Goal: Information Seeking & Learning: Find specific fact

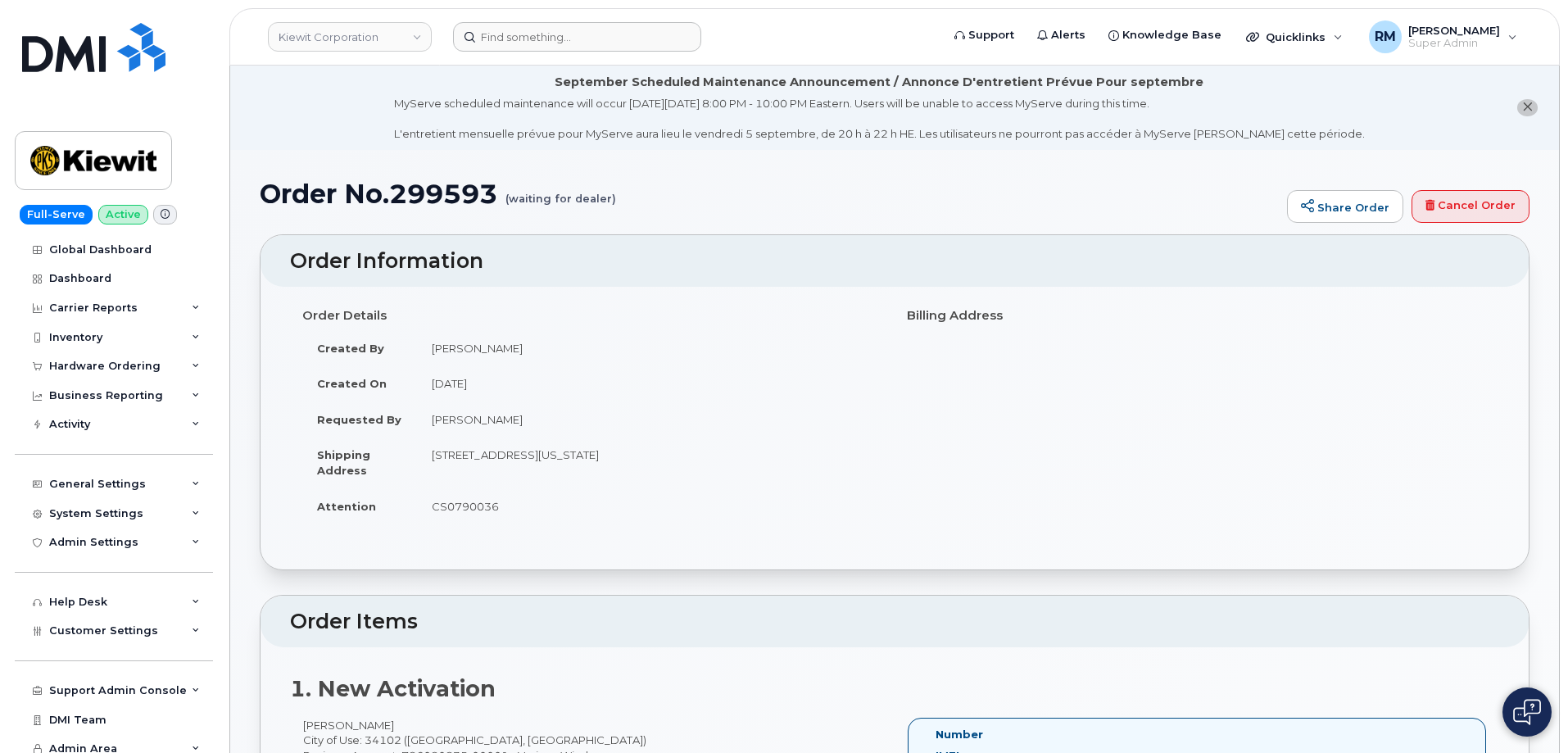
scroll to position [166, 0]
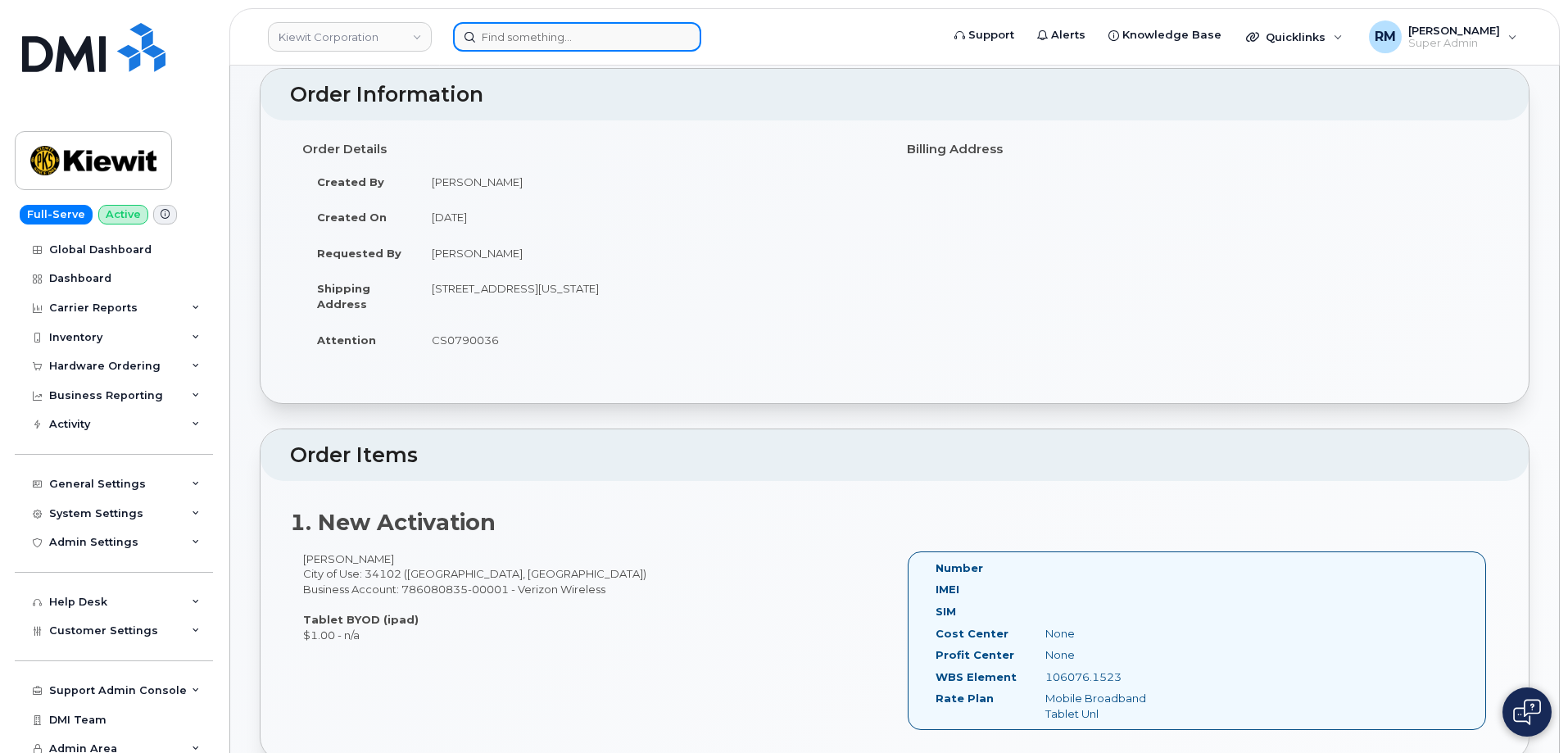
click at [535, 36] on input at bounding box center [576, 37] width 248 height 30
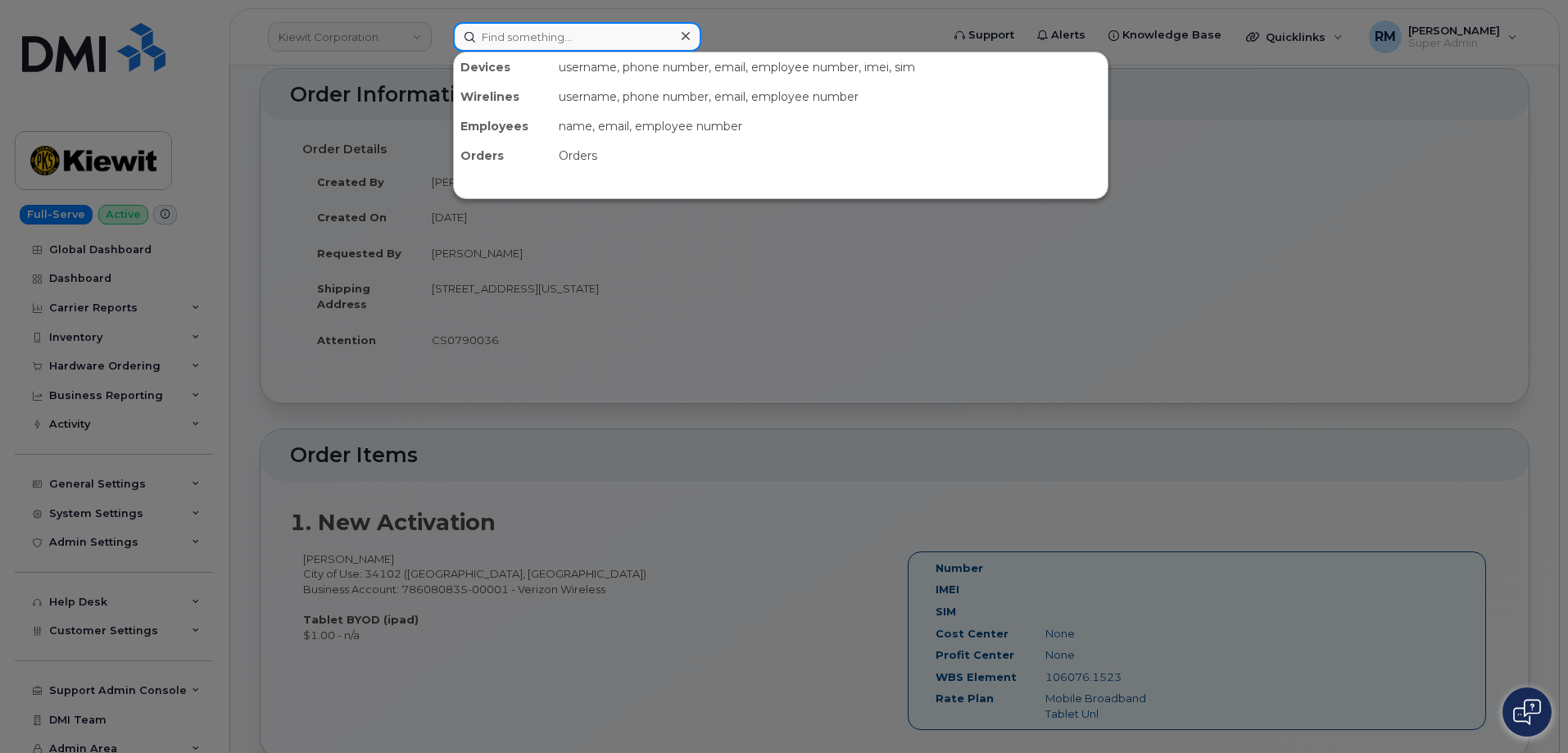
paste input "732.996.1039"
type input "732.996.1039"
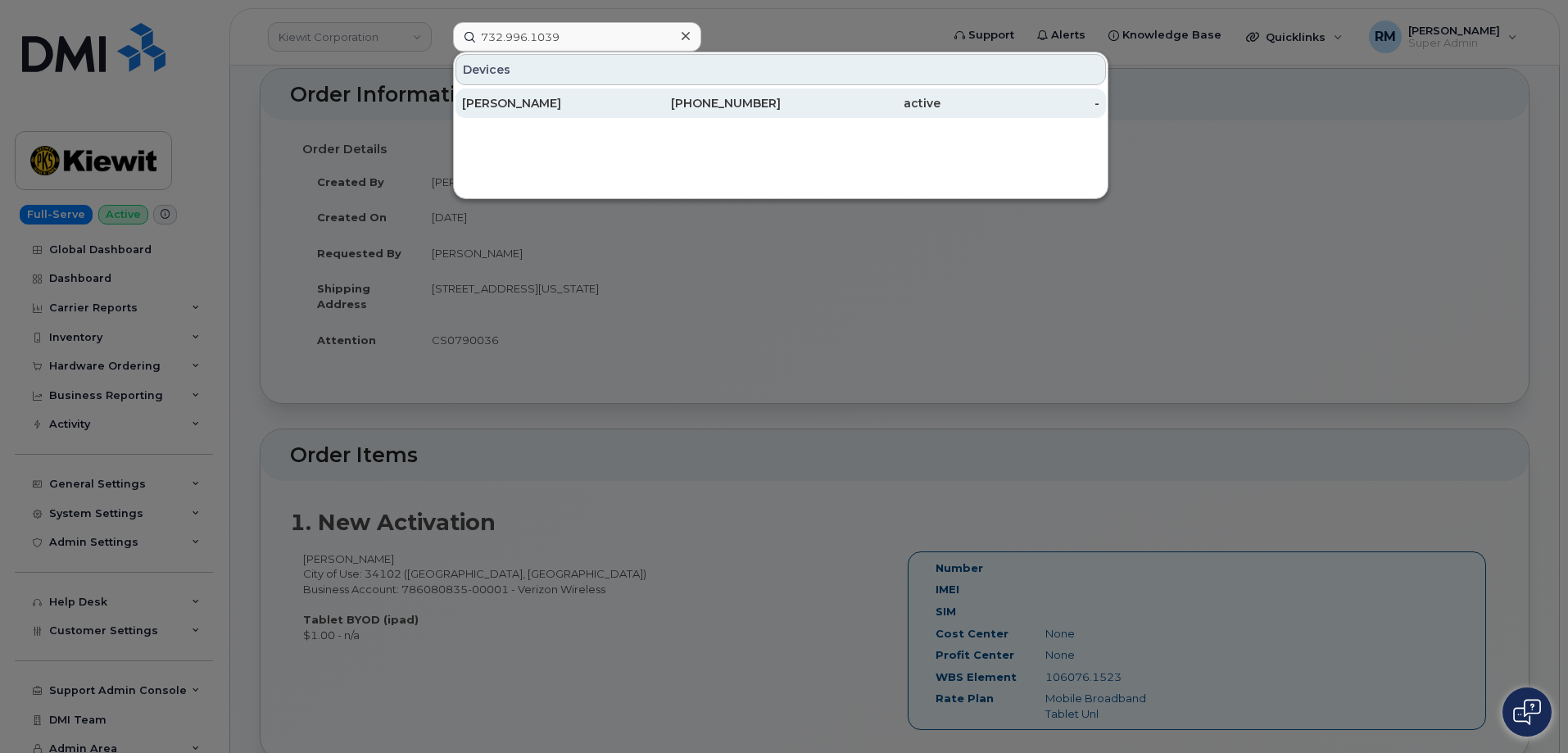
click at [525, 96] on div "Jill Chapman" at bounding box center [542, 103] width 160 height 16
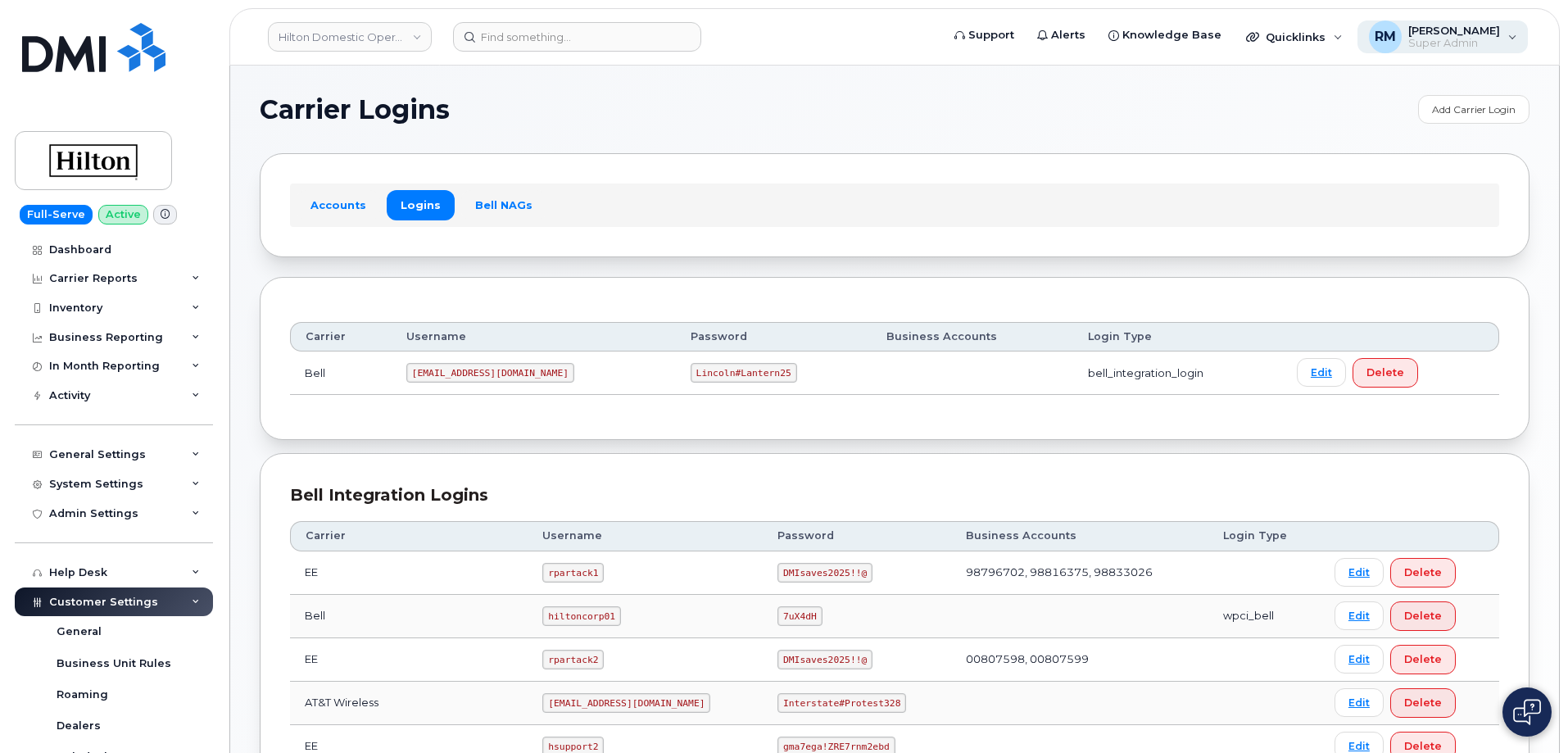
click at [1464, 45] on span "Super Admin" at bounding box center [1454, 44] width 91 height 13
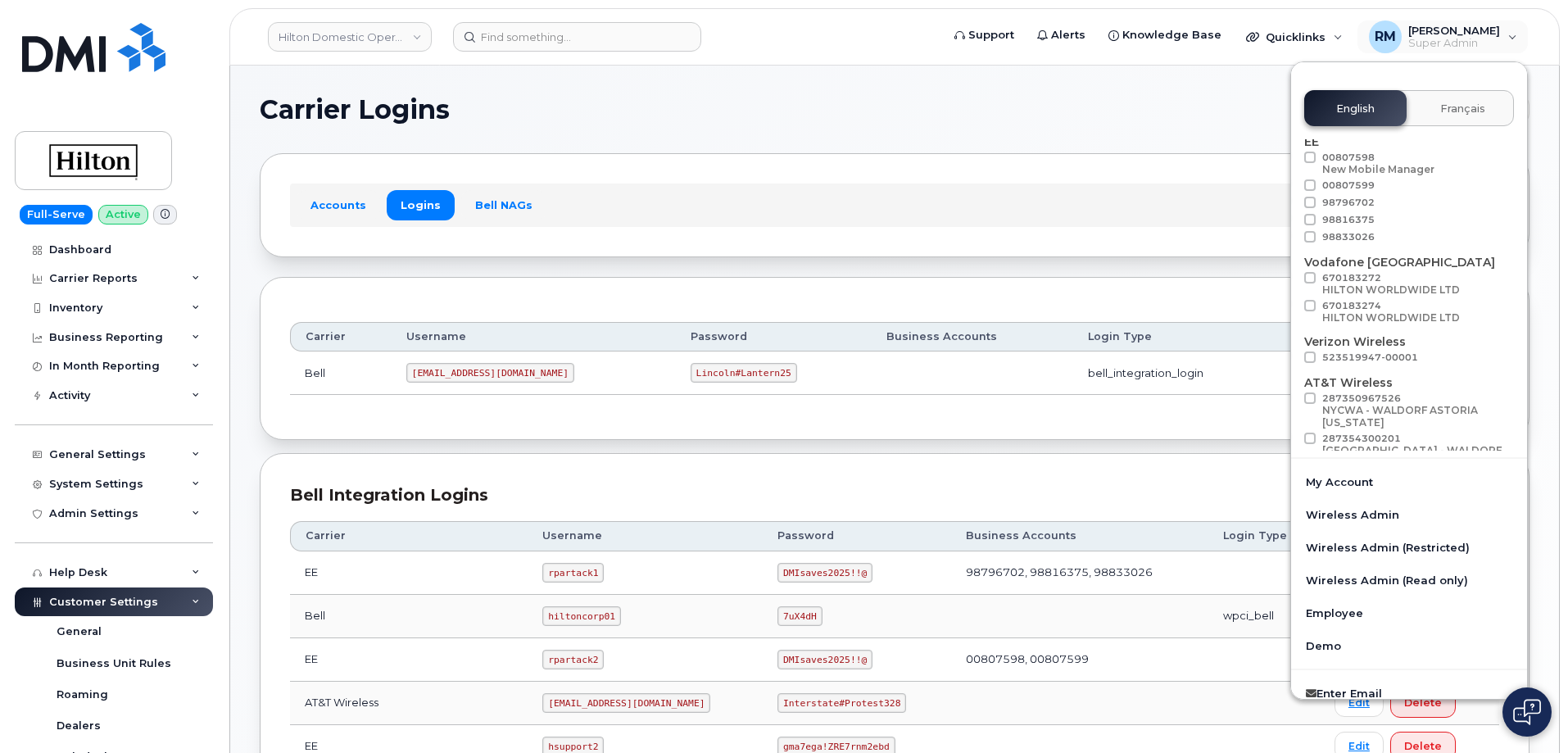
scroll to position [82, 0]
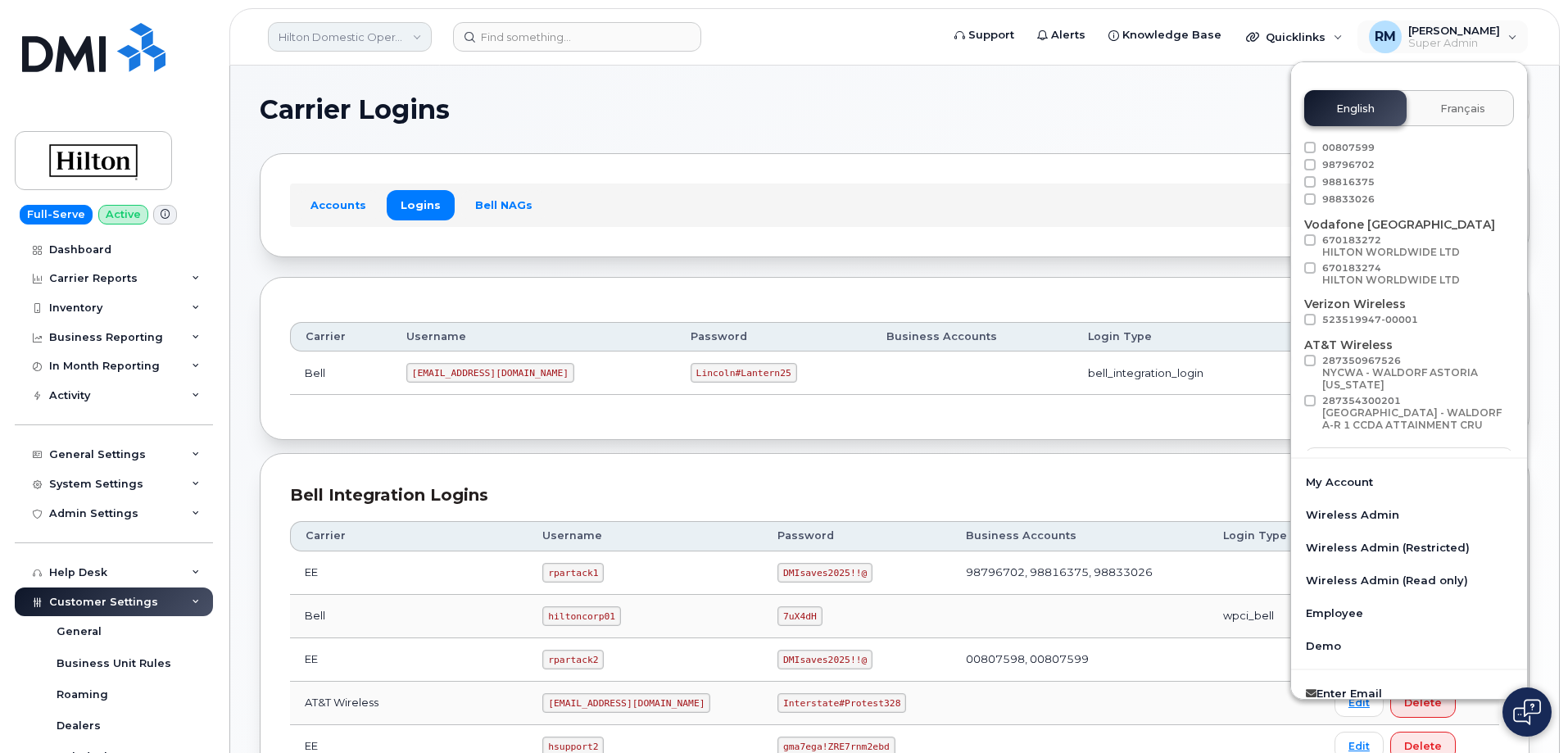
click at [321, 32] on link "Hilton Domestic Operating Company Inc" at bounding box center [349, 37] width 164 height 30
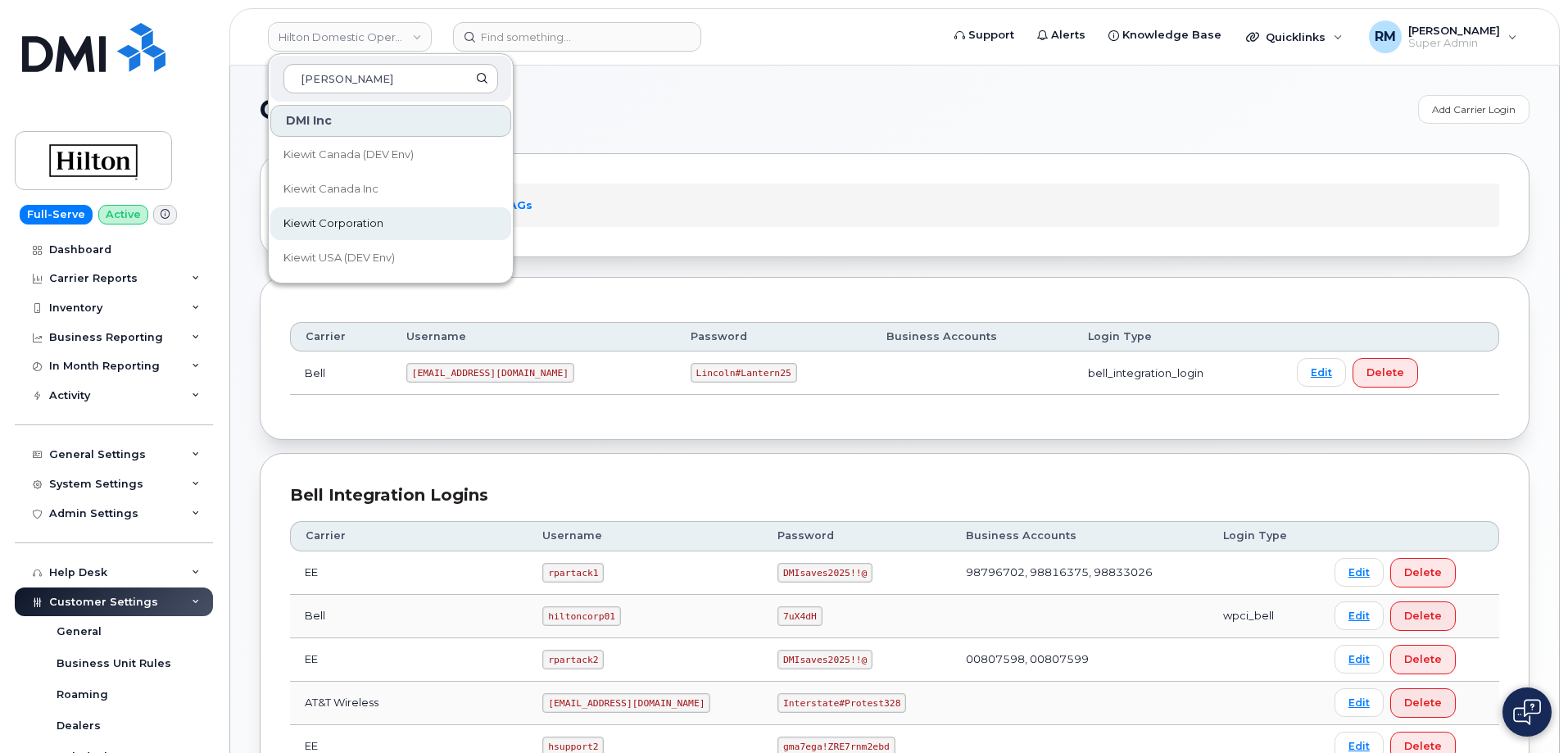
type input "kiewit"
click at [343, 224] on span "Kiewit Corporation" at bounding box center [333, 224] width 100 height 16
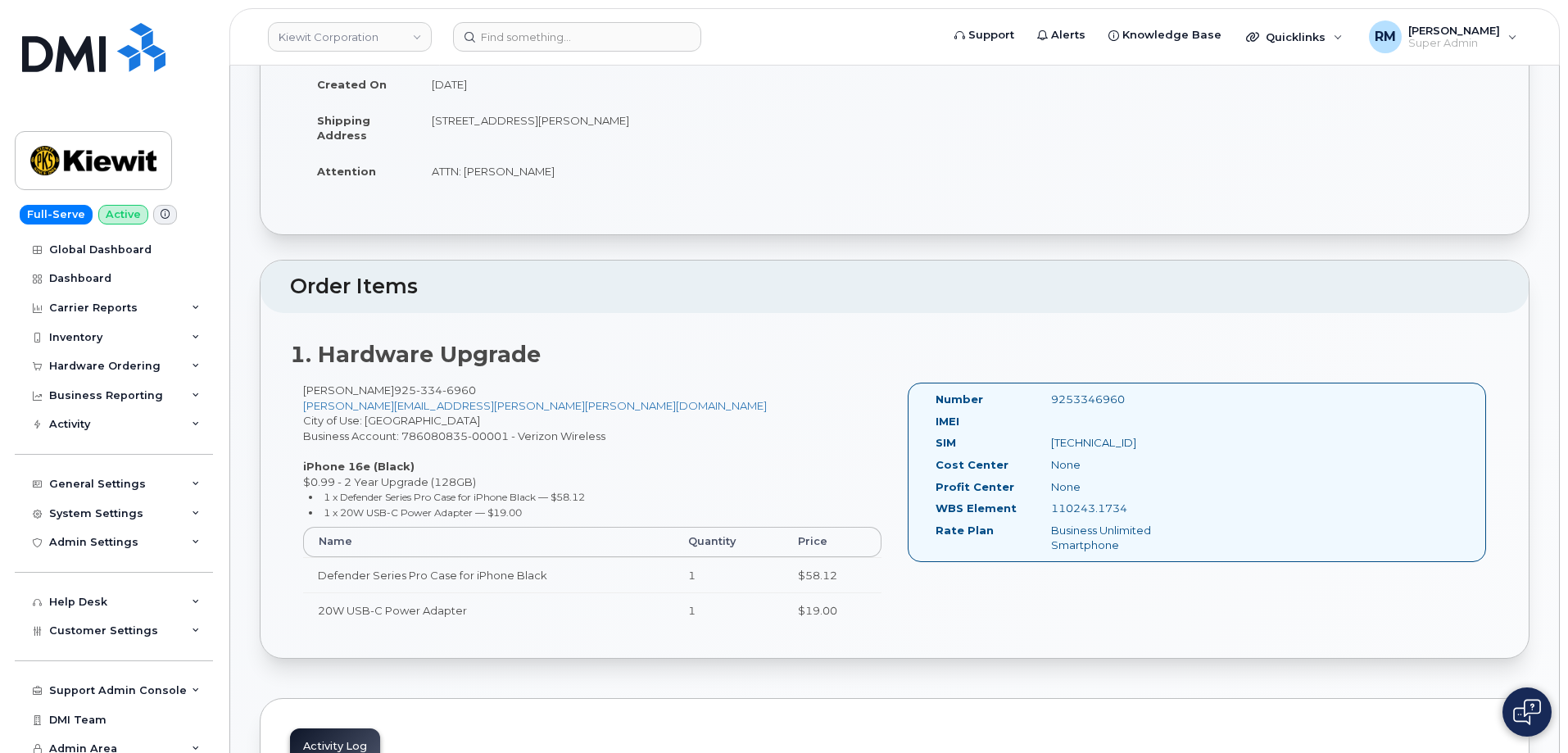
scroll to position [328, 0]
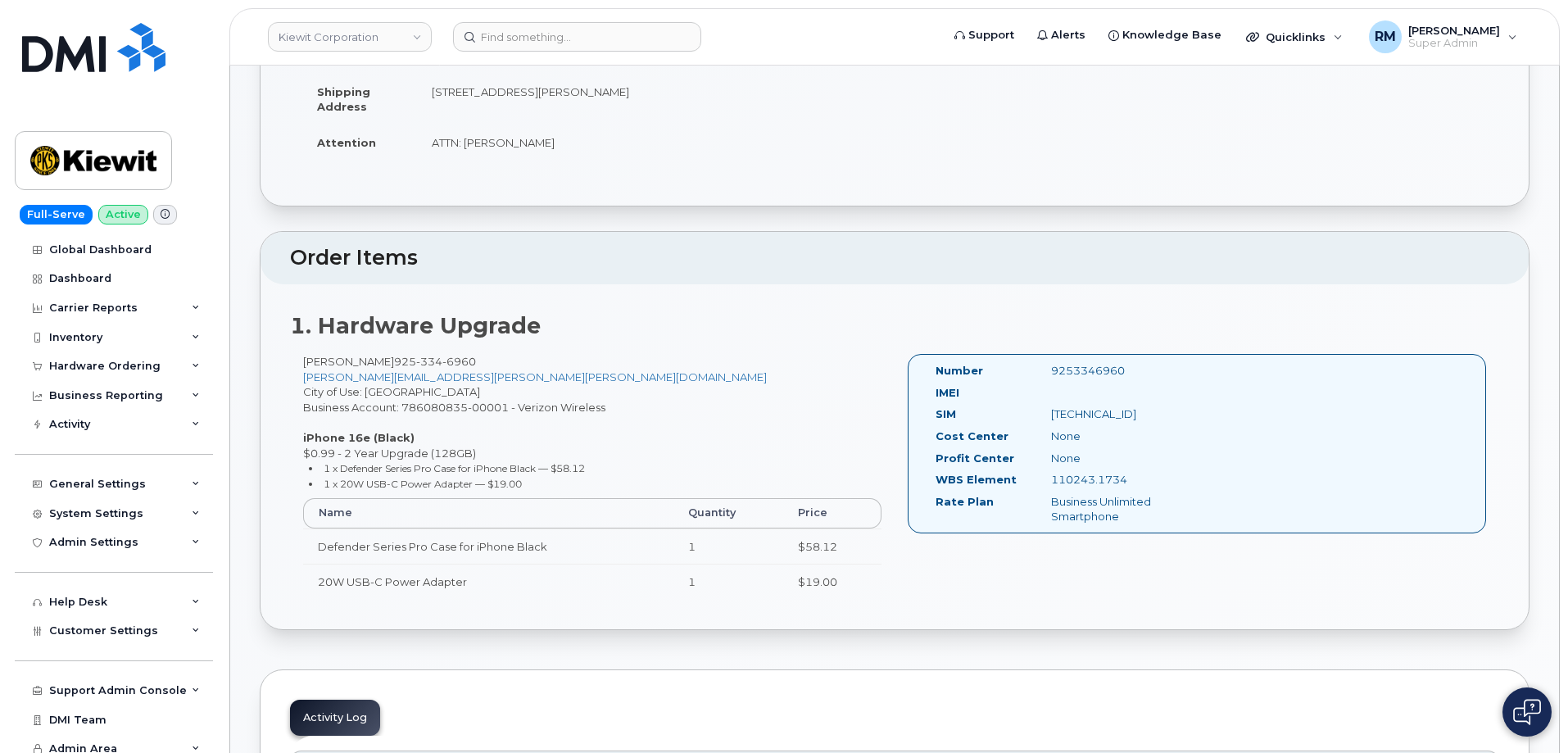
drag, startPoint x: 399, startPoint y: 362, endPoint x: 302, endPoint y: 362, distance: 97.0
click at [302, 362] on div "ANDY ANDERSON 925 334 6960 ANDY.ANDERSON@KIEWIT.COM City of Use: Concord Busine…" at bounding box center [592, 484] width 604 height 260
copy div "ANDY ANDERSON"
drag, startPoint x: 492, startPoint y: 373, endPoint x: 306, endPoint y: 377, distance: 186.0
click at [306, 377] on div "ANDY ANDERSON 925 334 6960 ANDY.ANDERSON@KIEWIT.COM City of Use: Concord Busine…" at bounding box center [592, 484] width 604 height 260
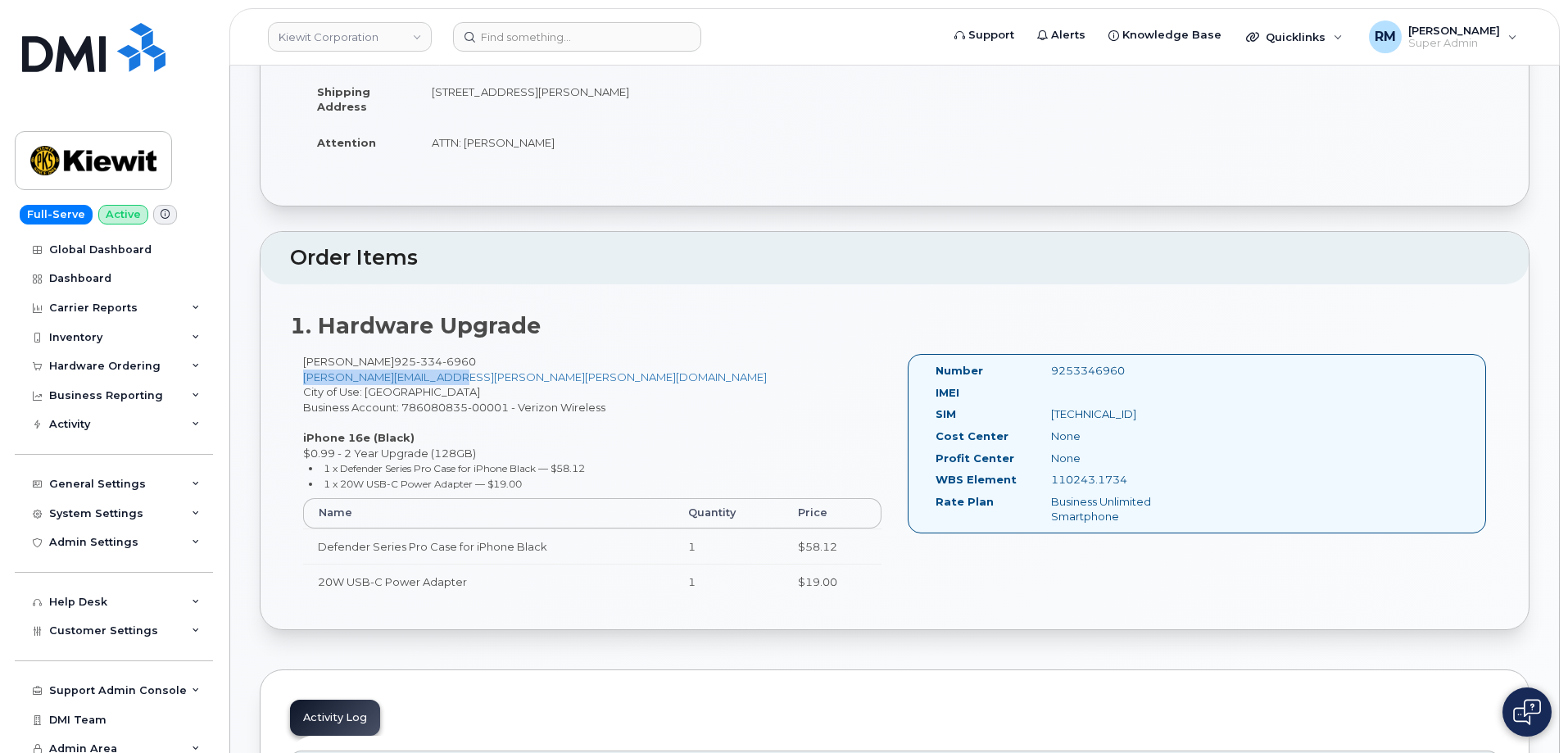
copy link "ANDY.ANDERSON@KIEWIT.COM"
drag, startPoint x: 525, startPoint y: 376, endPoint x: 497, endPoint y: 375, distance: 28.0
click at [524, 377] on div "ANDY ANDERSON 925 334 6960 ANDY.ANDERSON@KIEWIT.COM City of Use: Concord Busine…" at bounding box center [592, 484] width 604 height 260
click at [489, 361] on div "ANDY ANDERSON 925 334 6960 ANDY.ANDERSON@KIEWIT.COM City of Use: Concord Busine…" at bounding box center [592, 484] width 604 height 260
drag, startPoint x: 476, startPoint y: 364, endPoint x: 412, endPoint y: 300, distance: 90.5
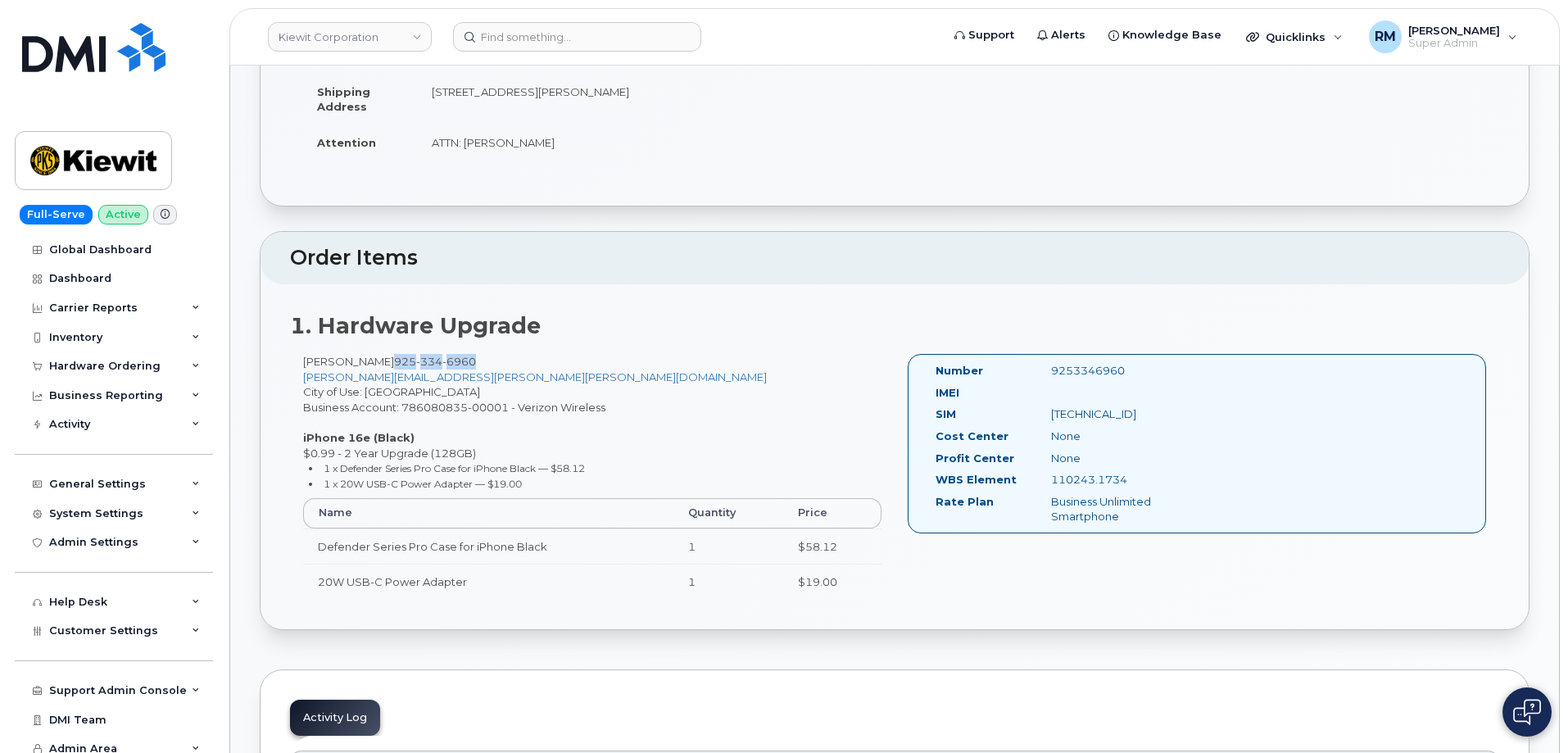
click at [407, 362] on div "ANDY ANDERSON 925 334 6960 ANDY.ANDERSON@KIEWIT.COM City of Use: Concord Busine…" at bounding box center [592, 484] width 604 height 260
copy span "925 334 6960"
drag, startPoint x: 1095, startPoint y: 479, endPoint x: 1015, endPoint y: 482, distance: 80.1
click at [1015, 482] on div "WBS Element 110243.1734" at bounding box center [1062, 483] width 278 height 22
copy div "110243.1734"
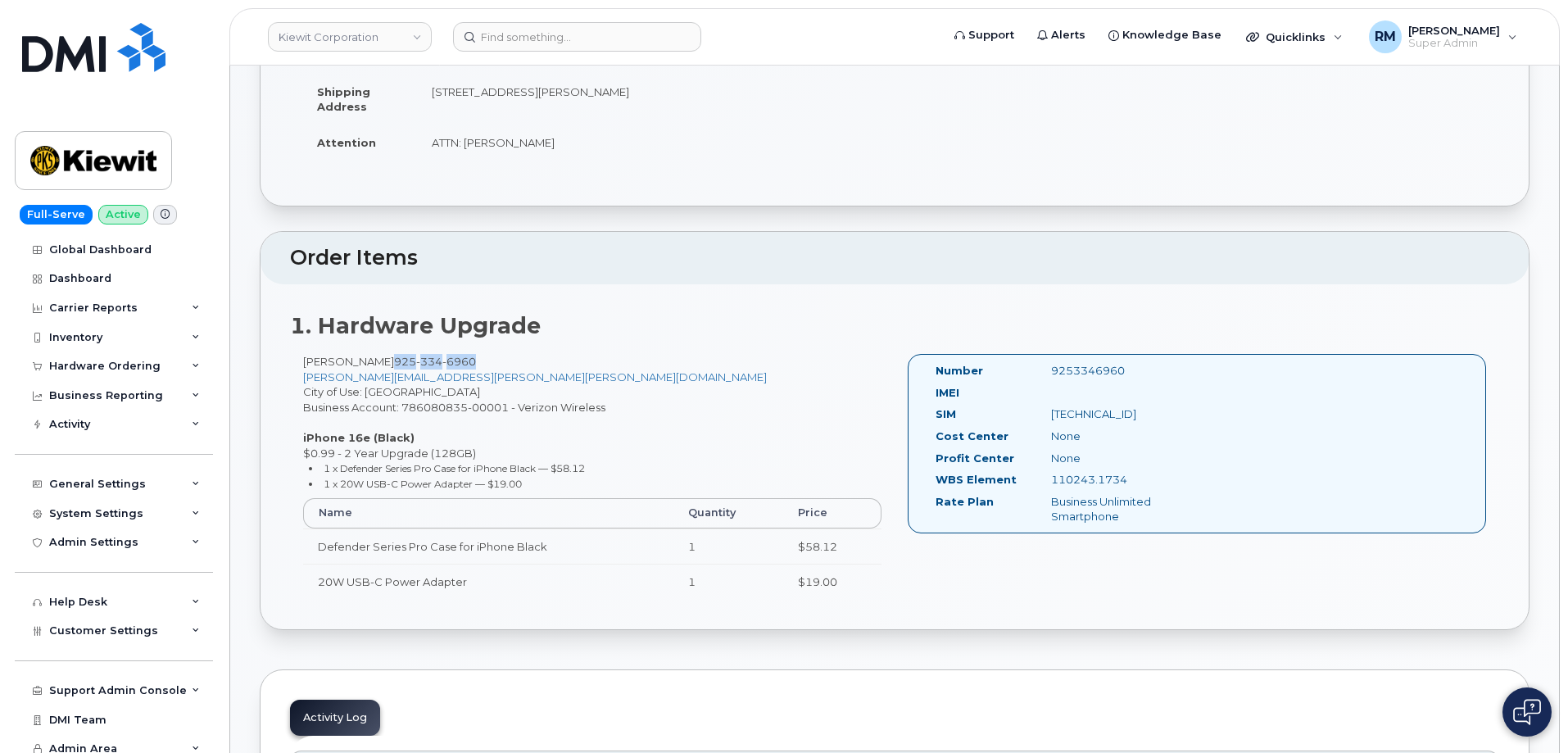
drag, startPoint x: 494, startPoint y: 361, endPoint x: 403, endPoint y: 363, distance: 91.0
click at [403, 363] on div "ANDY ANDERSON 925 334 6960 ANDY.ANDERSON@KIEWIT.COM City of Use: Concord Busine…" at bounding box center [592, 484] width 604 height 260
copy span "925 334 6960"
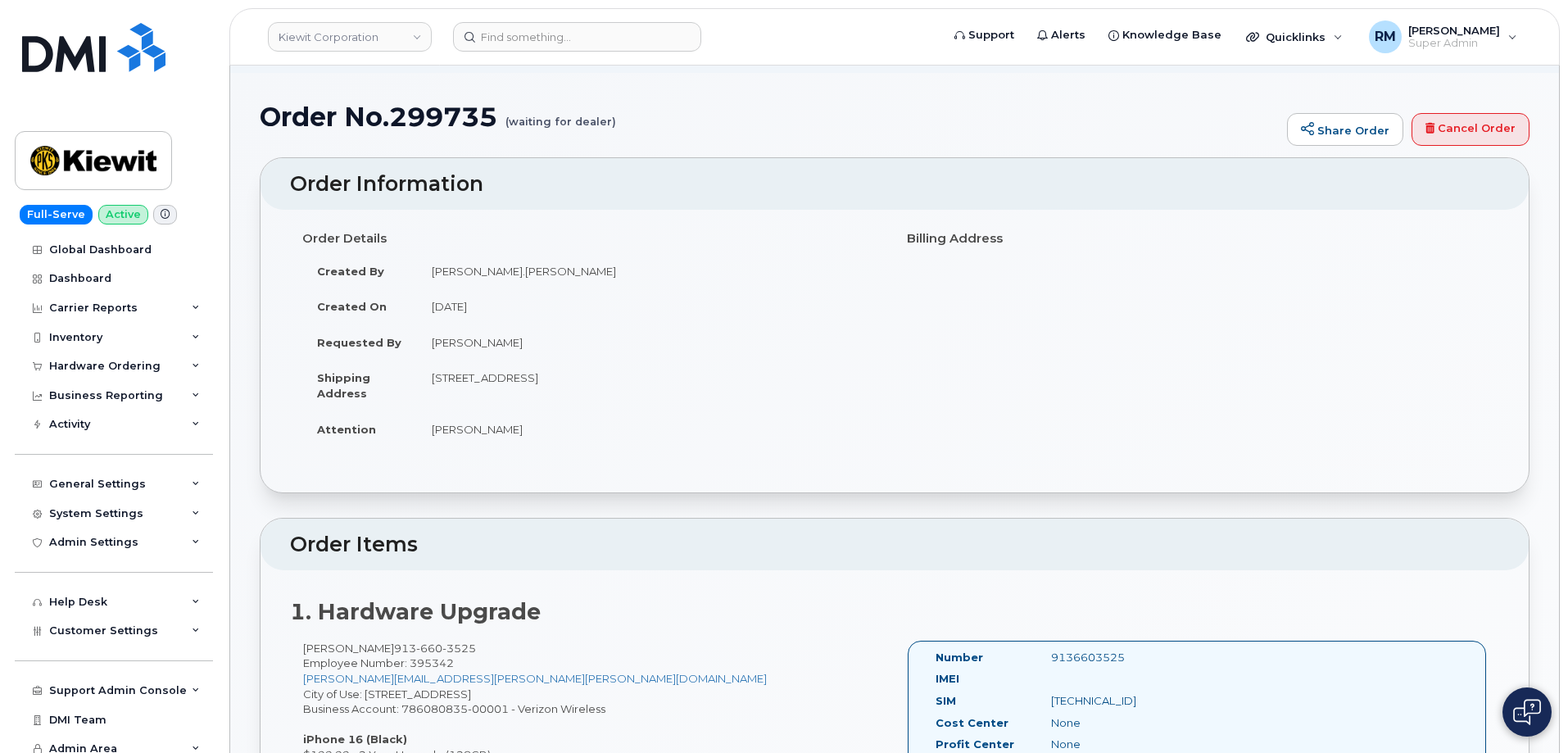
scroll to position [246, 0]
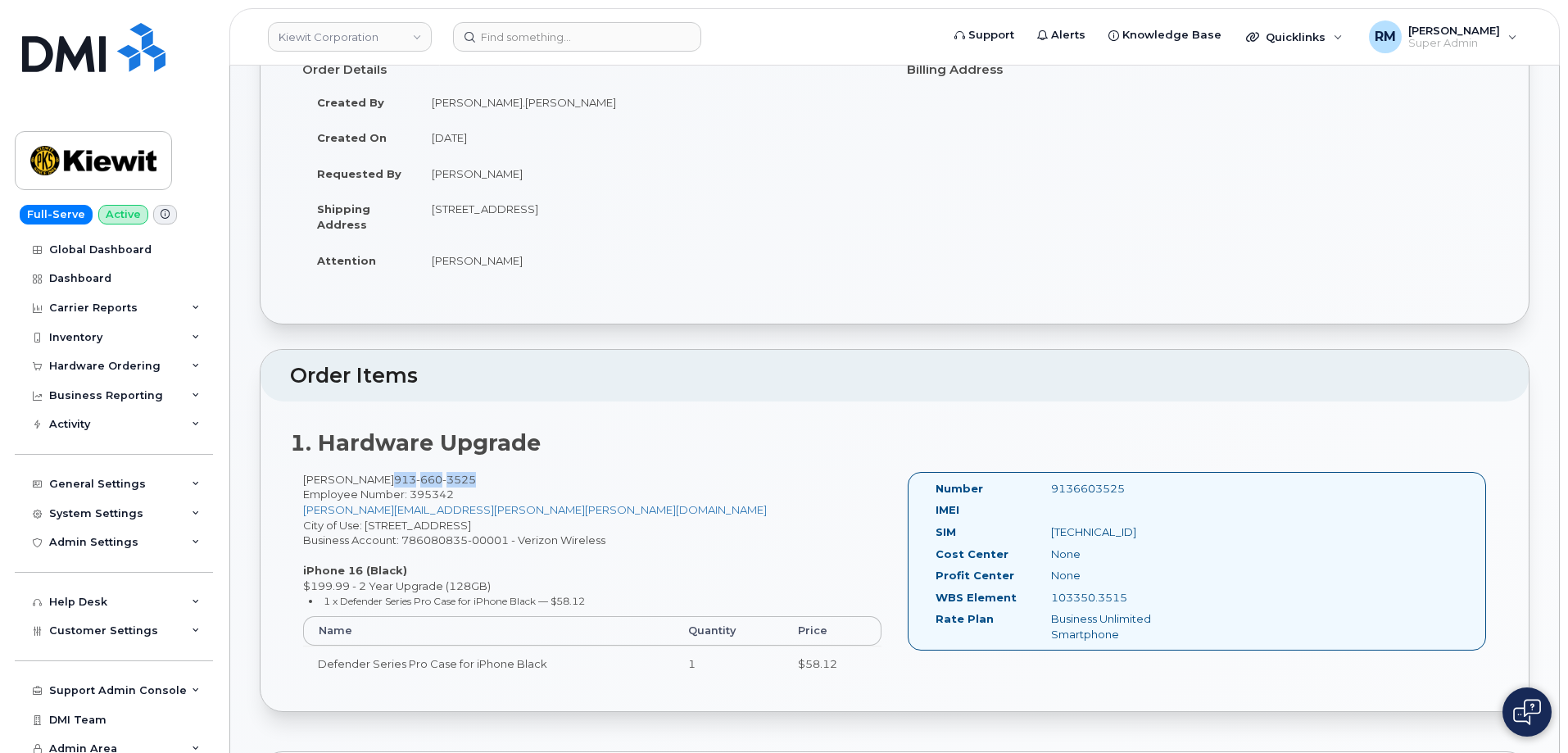
drag, startPoint x: 474, startPoint y: 477, endPoint x: 387, endPoint y: 482, distance: 87.1
click at [387, 482] on div "Aaron Giddens 913 660 3525 Employee Number: 395342 aaron.giddens@kiewit.com Cit…" at bounding box center [592, 584] width 604 height 225
copy span "913 660 3525"
drag, startPoint x: 1034, startPoint y: 591, endPoint x: 1049, endPoint y: 589, distance: 15.1
click at [1049, 590] on div "103350.3515" at bounding box center [1119, 597] width 162 height 16
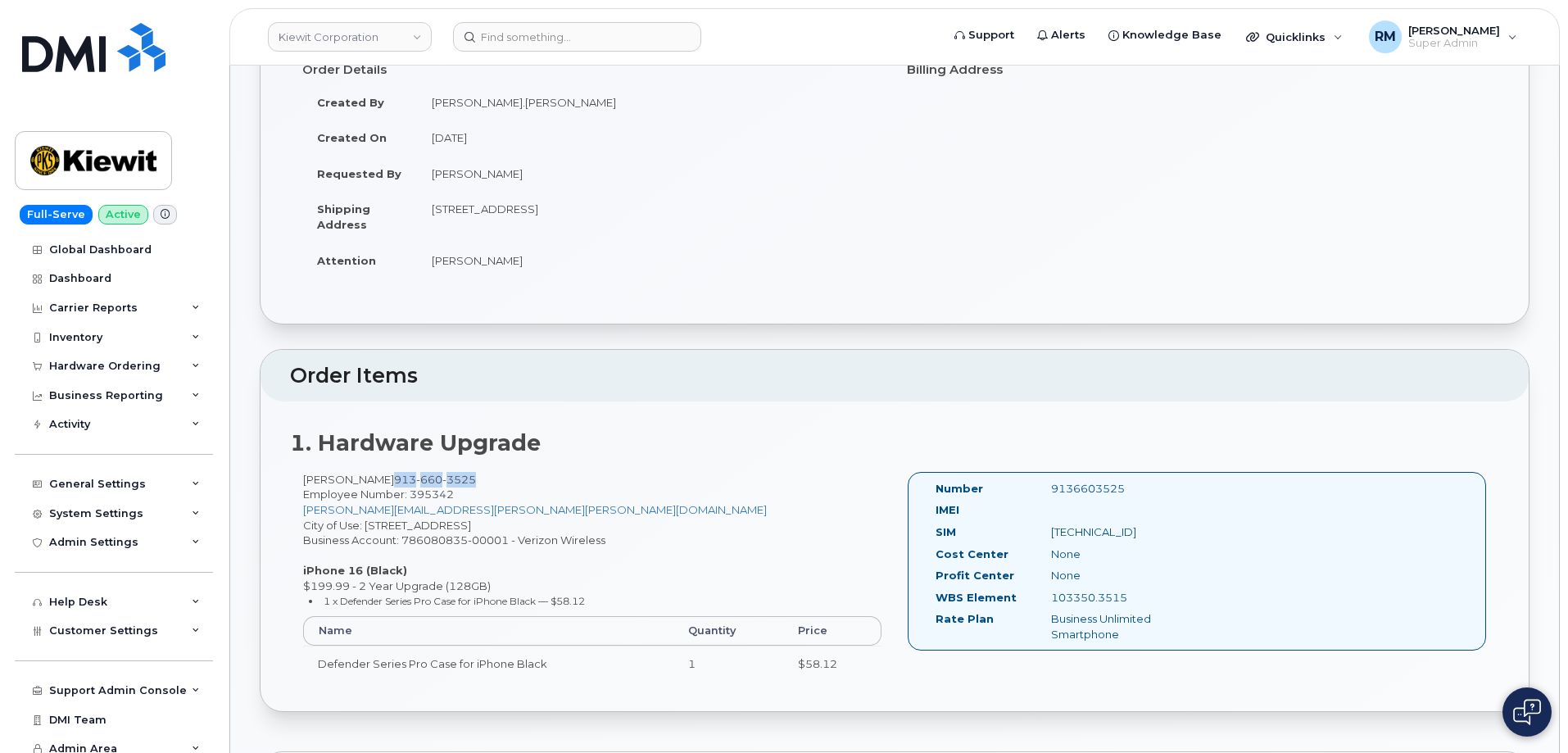
copy div "103350.3515"
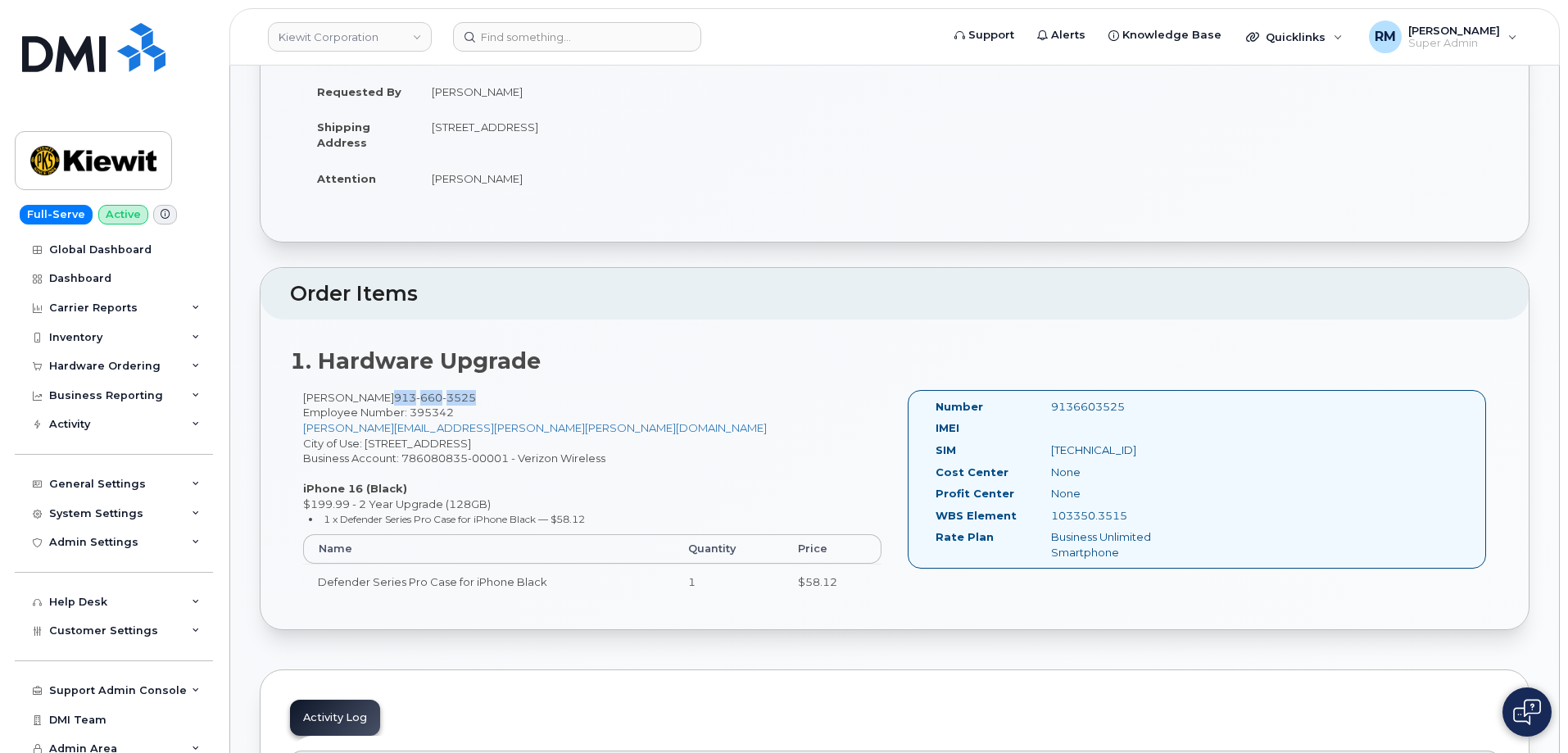
drag, startPoint x: 467, startPoint y: 398, endPoint x: 385, endPoint y: 400, distance: 82.0
click at [394, 400] on span "913 660 3525" at bounding box center [434, 397] width 82 height 13
copy span "913 660 3525"
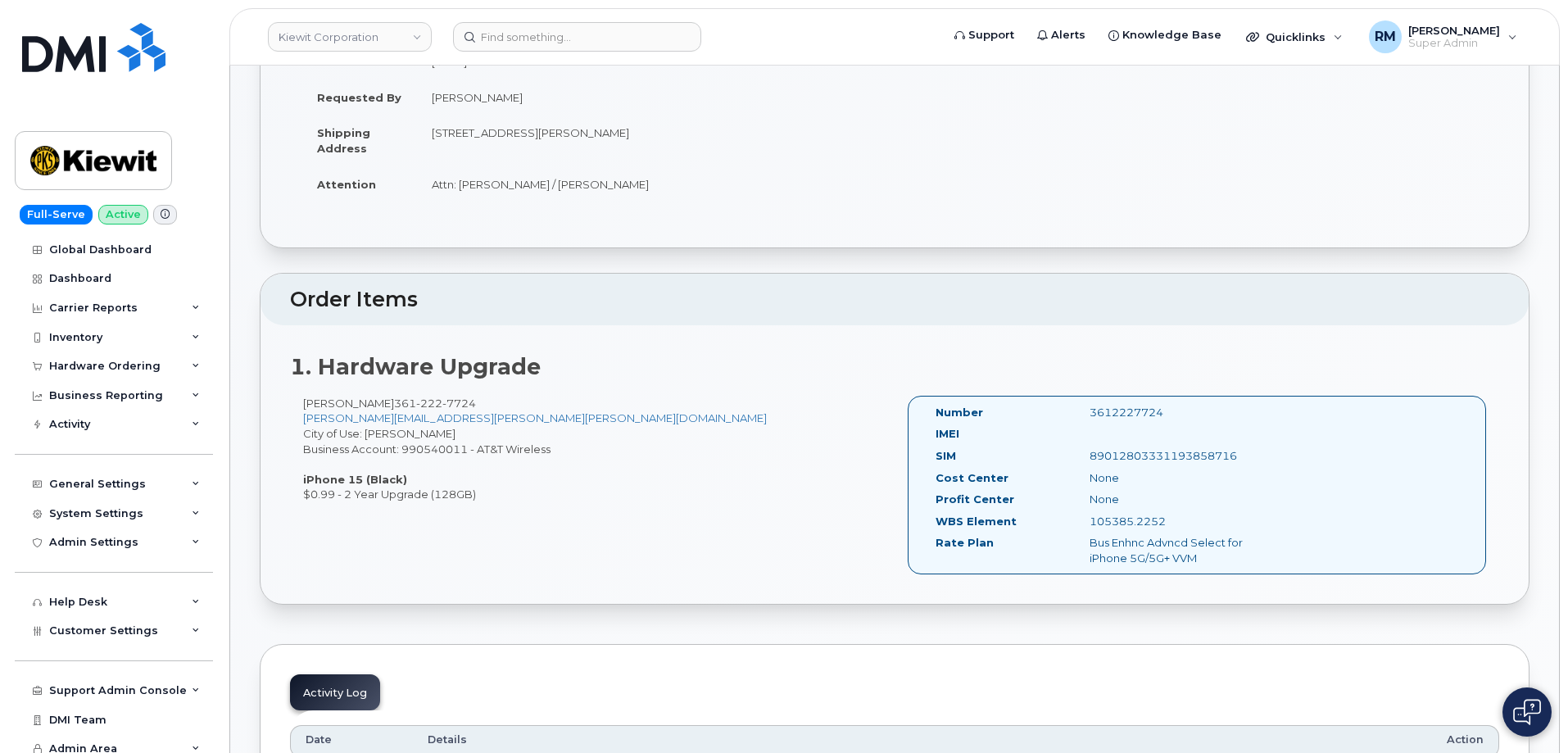
scroll to position [328, 0]
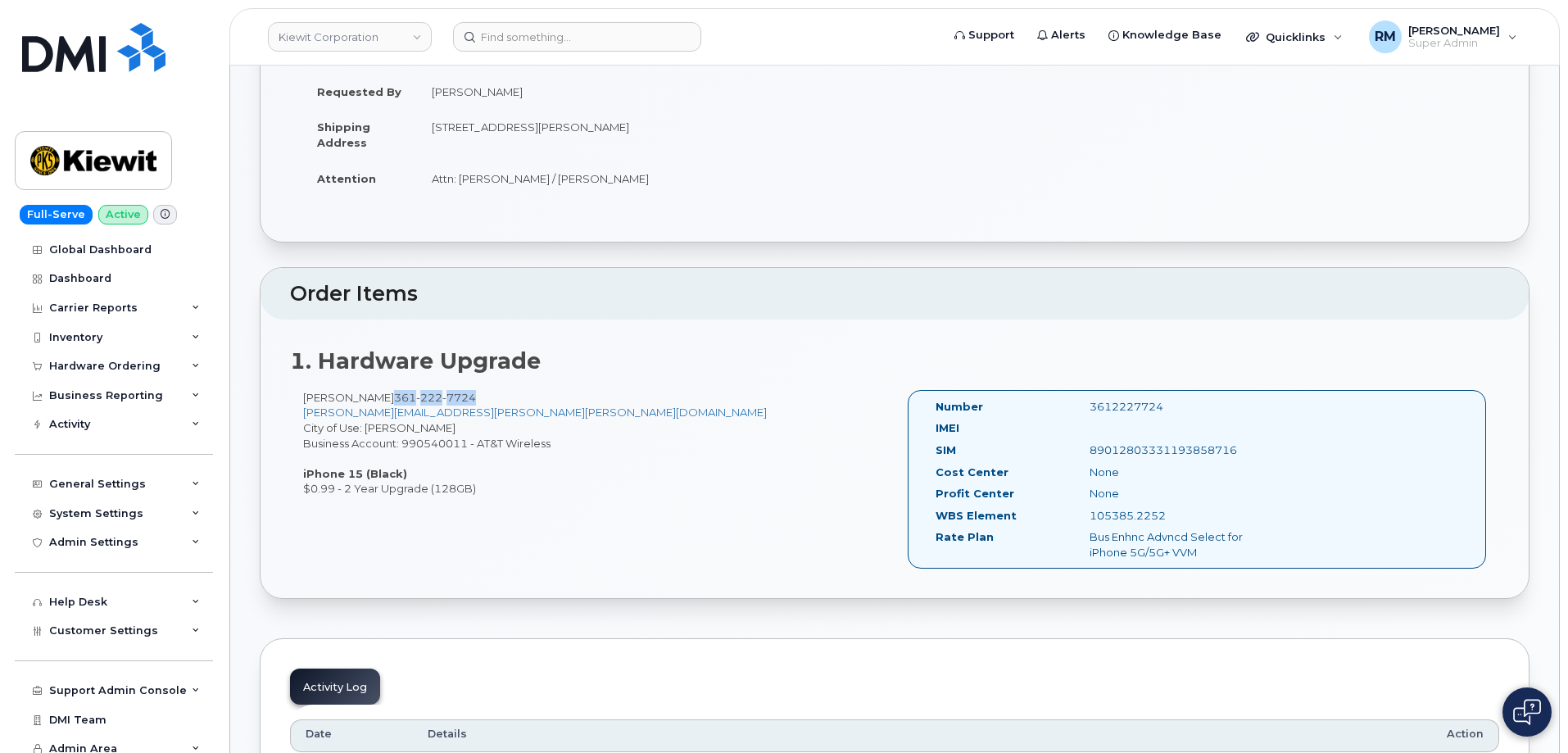
drag, startPoint x: 502, startPoint y: 400, endPoint x: 410, endPoint y: 396, distance: 92.1
click at [410, 396] on div "[PERSON_NAME] [PHONE_NUMBER] [PERSON_NAME][EMAIL_ADDRESS][PERSON_NAME][PERSON_N…" at bounding box center [592, 442] width 604 height 106
copy span "[PHONE_NUMBER]"
drag, startPoint x: 1123, startPoint y: 515, endPoint x: 1071, endPoint y: 514, distance: 52.0
click at [1071, 514] on div "WBS Element 105385.2252" at bounding box center [1108, 519] width 371 height 22
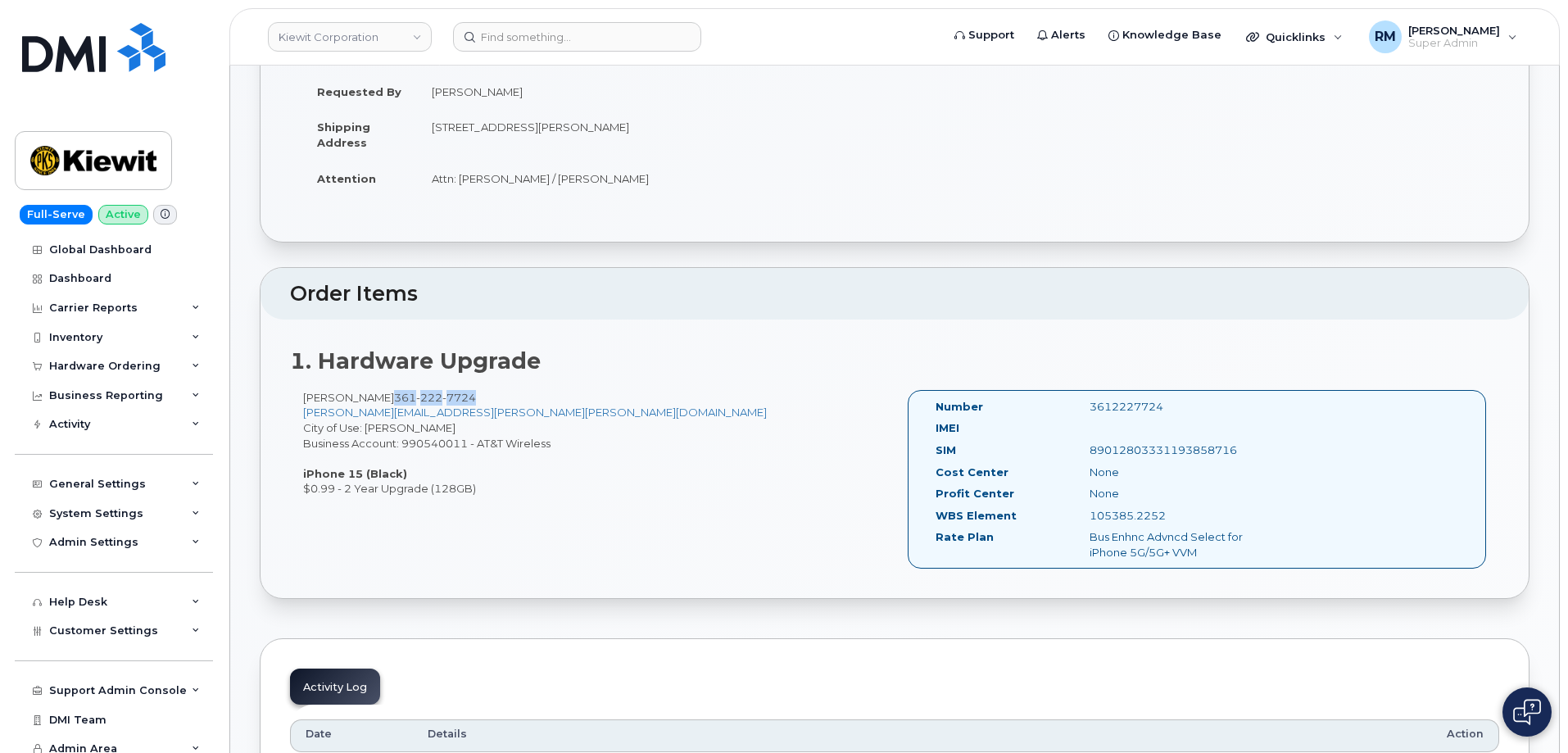
copy div "105385.2252"
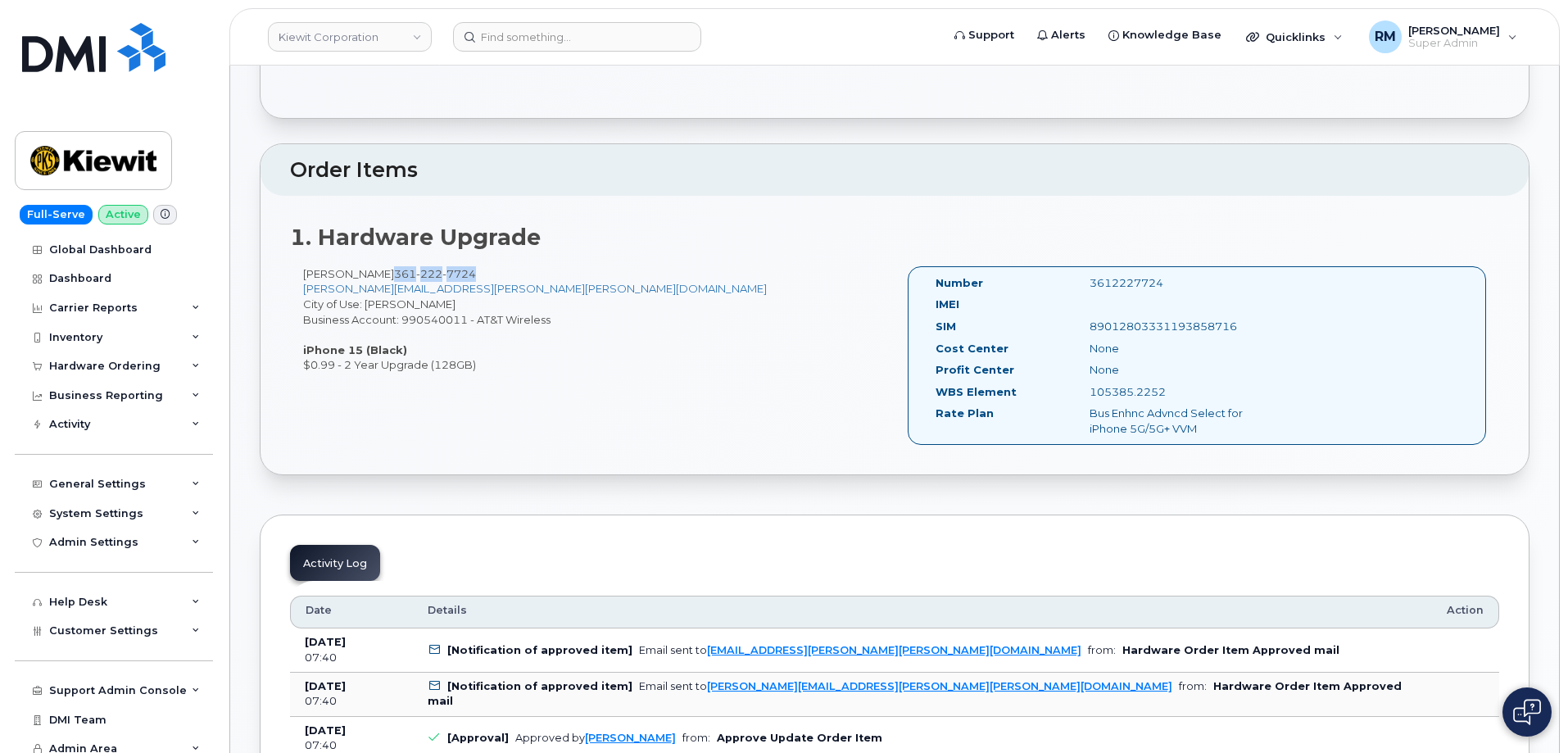
scroll to position [492, 0]
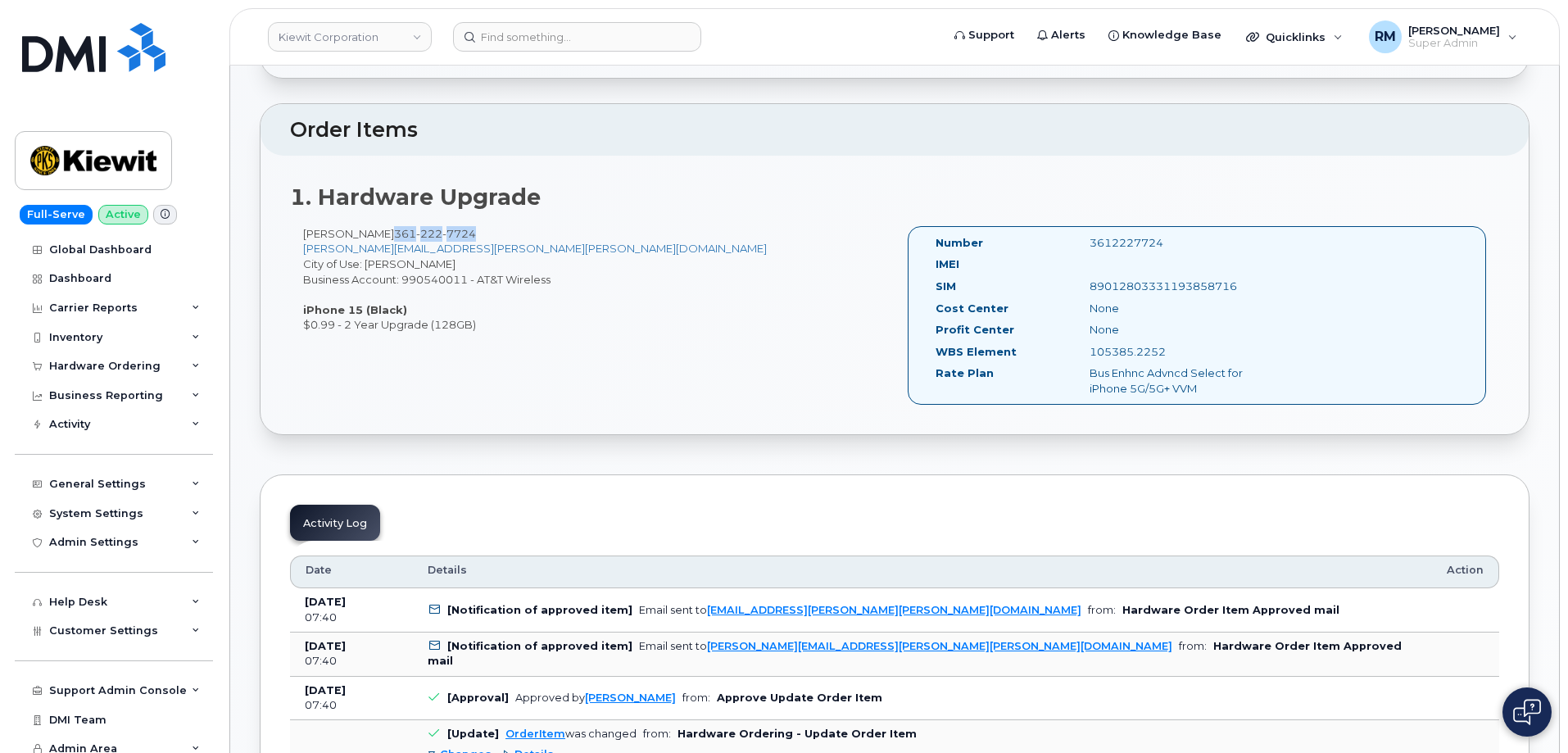
drag, startPoint x: 496, startPoint y: 230, endPoint x: 411, endPoint y: 234, distance: 85.1
click at [411, 234] on div "MATTHEW ORTEGA 361 222 7724 MATTHEW.ORTEGA@KIEWIT.COM City of Use: Taft Busines…" at bounding box center [592, 279] width 604 height 106
copy span "361 222 7724"
drag, startPoint x: 497, startPoint y: 246, endPoint x: 305, endPoint y: 241, distance: 192.1
click at [305, 241] on div "MATTHEW ORTEGA 361 222 7724 MATTHEW.ORTEGA@KIEWIT.COM City of Use: Taft Busines…" at bounding box center [592, 279] width 604 height 106
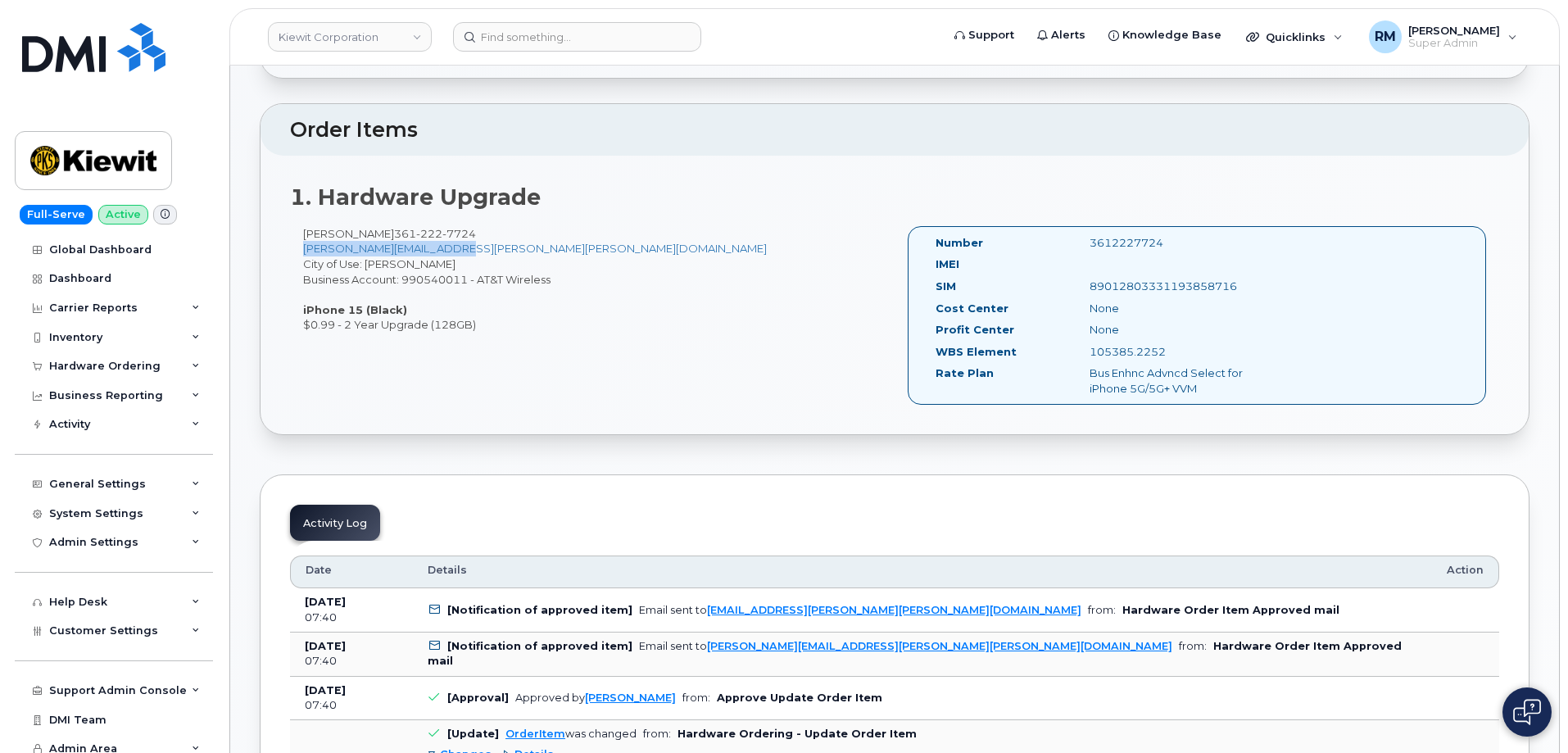
copy link "MATTHEW.ORTEGA@KIEWIT.COM"
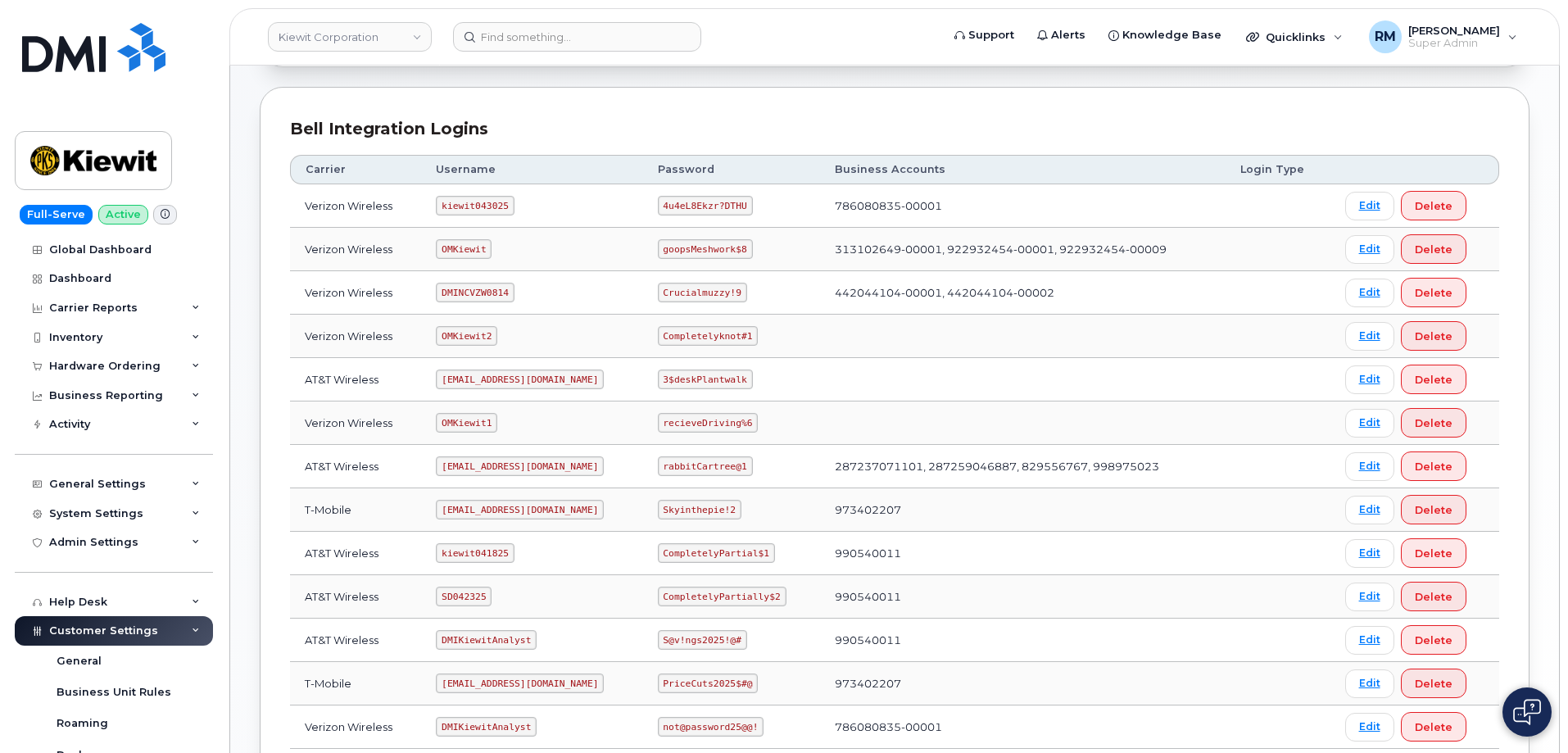
scroll to position [246, 0]
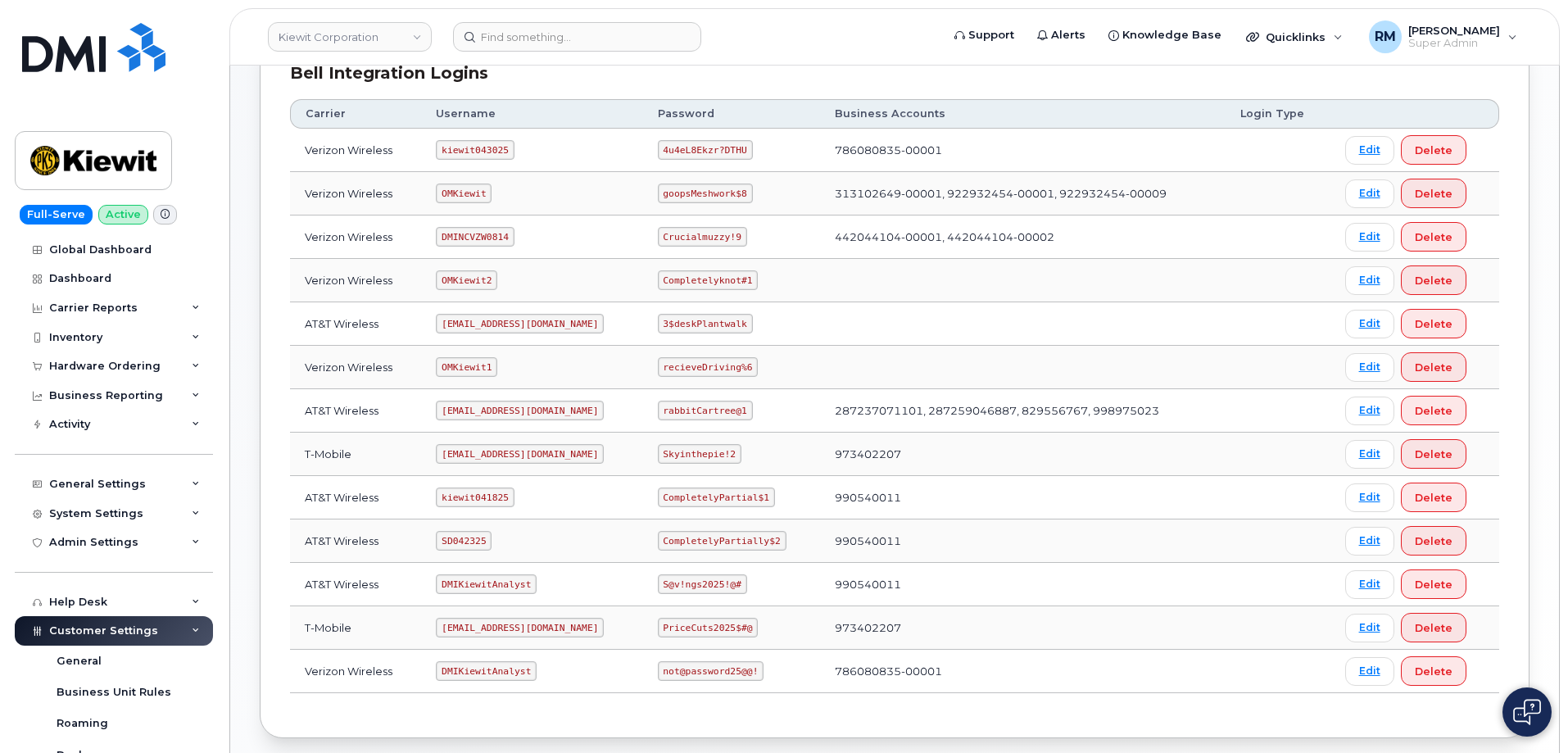
click at [460, 541] on code "SD042325" at bounding box center [464, 541] width 56 height 20
copy code "SD042325"
drag, startPoint x: 665, startPoint y: 540, endPoint x: 795, endPoint y: 540, distance: 130.0
click at [795, 540] on td "CompletelyPartially$2" at bounding box center [731, 541] width 177 height 44
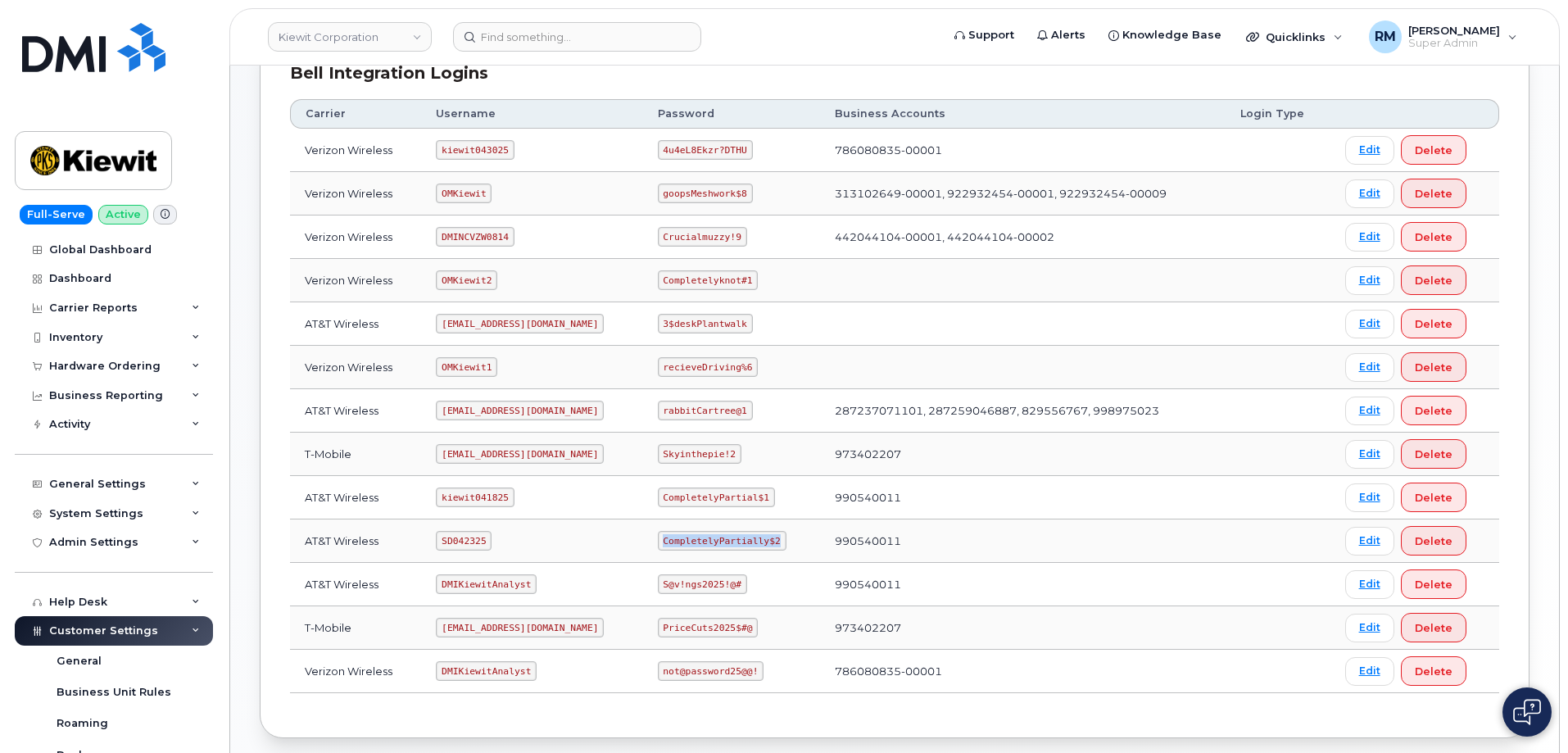
copy code "CompletelyPartially$2"
